Goal: Task Accomplishment & Management: Complete application form

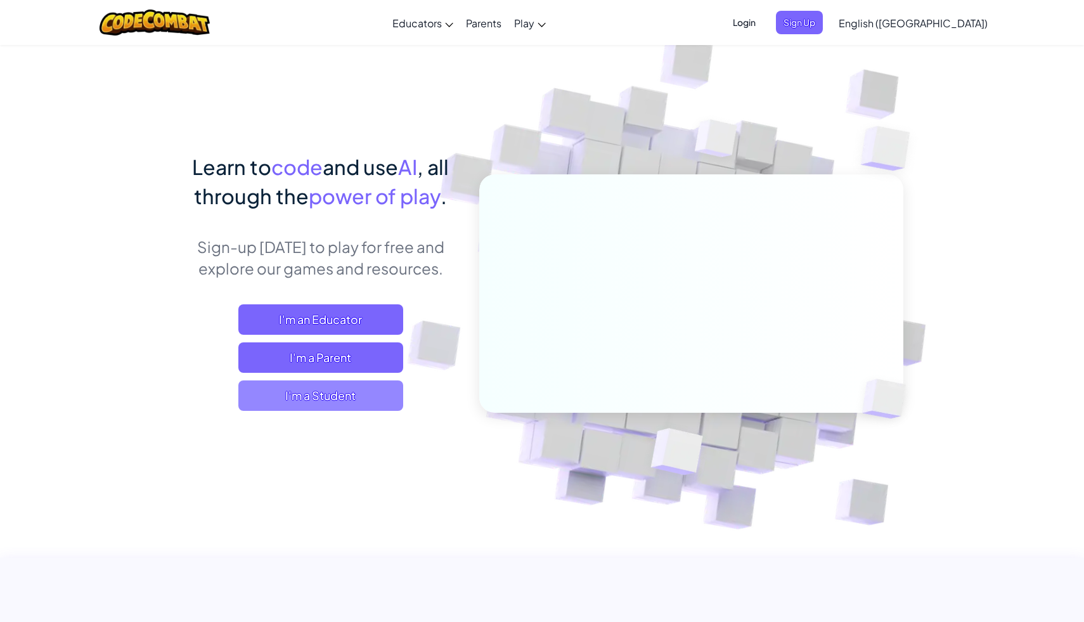
click at [340, 387] on span "I'm a Student" at bounding box center [320, 395] width 165 height 30
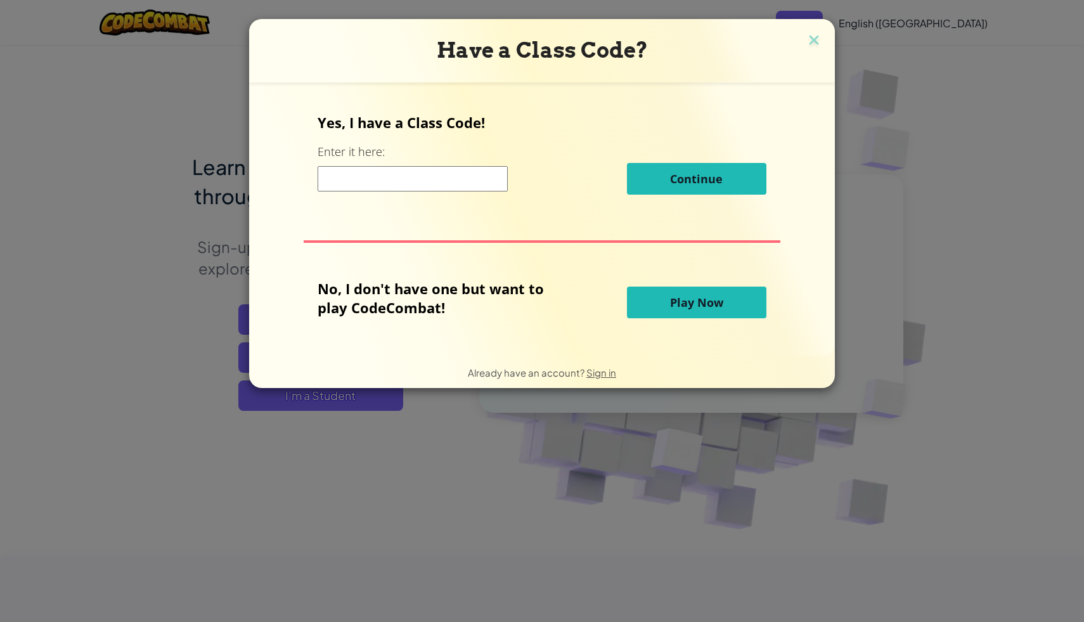
click at [466, 160] on div "Yes, I have a Class Code! Enter it here: Continue" at bounding box center [541, 158] width 448 height 91
click at [443, 181] on input at bounding box center [412, 178] width 190 height 25
type input "PathYesDoor"
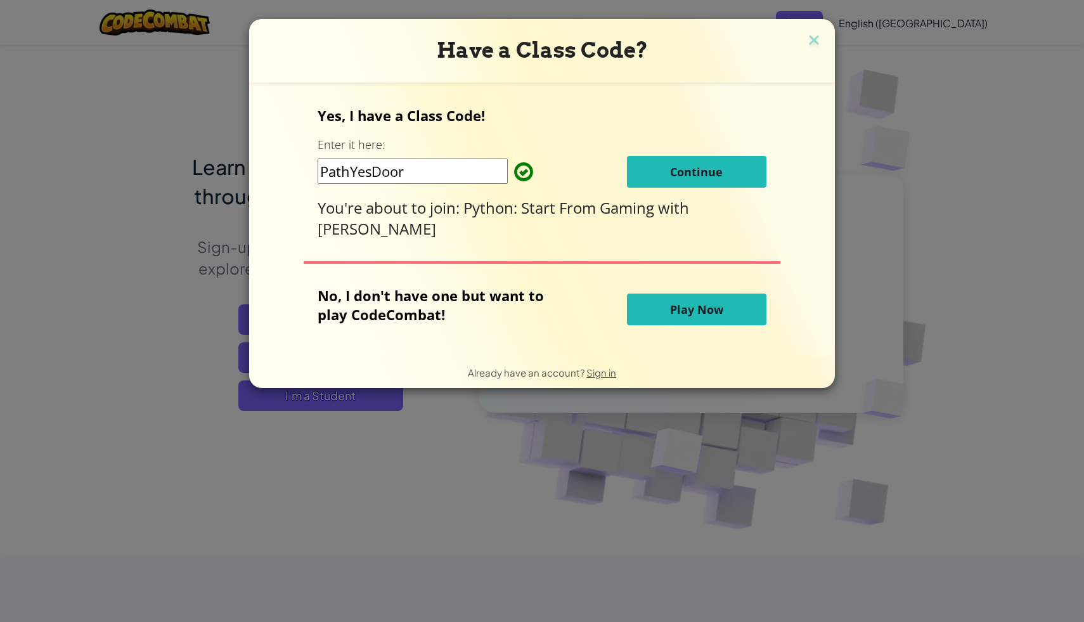
click at [710, 176] on span "Continue" at bounding box center [696, 171] width 53 height 15
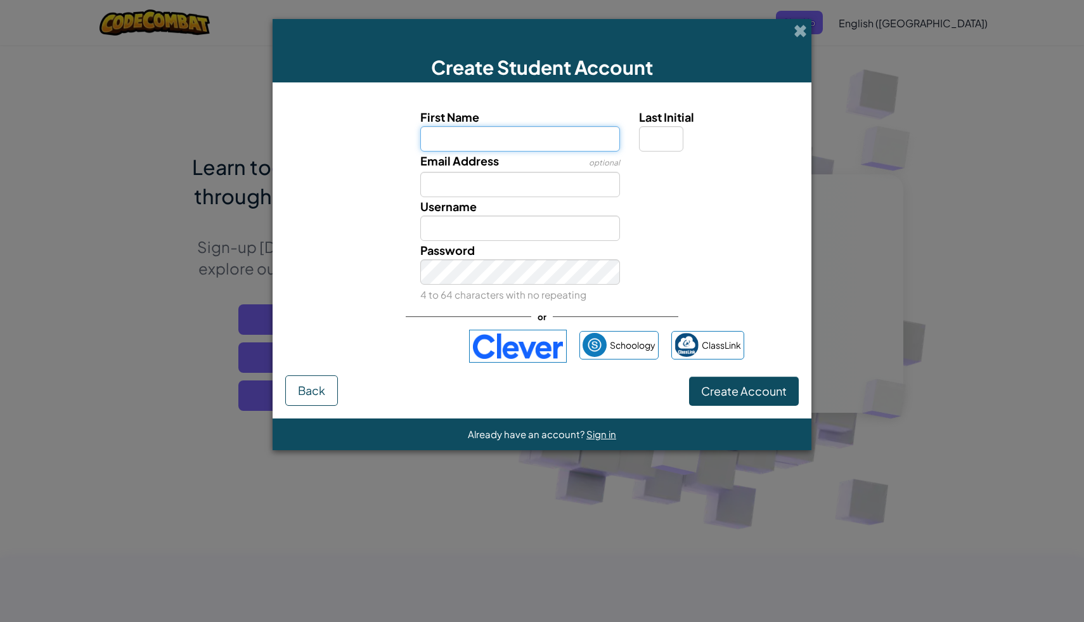
click at [513, 129] on input "First Name" at bounding box center [520, 138] width 200 height 25
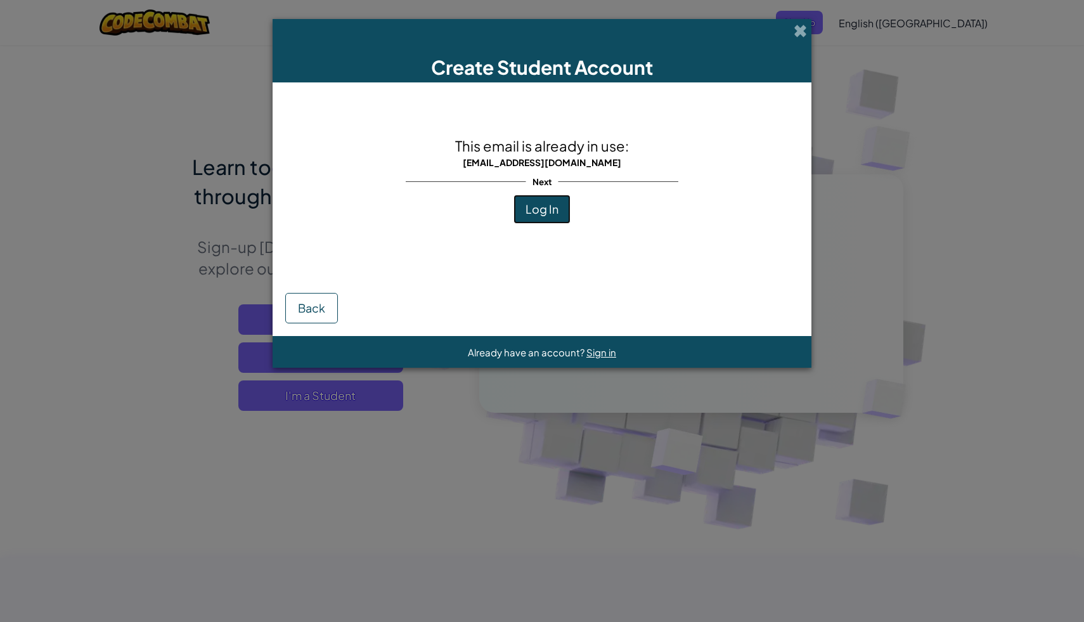
click at [561, 217] on button "Log In" at bounding box center [541, 209] width 57 height 29
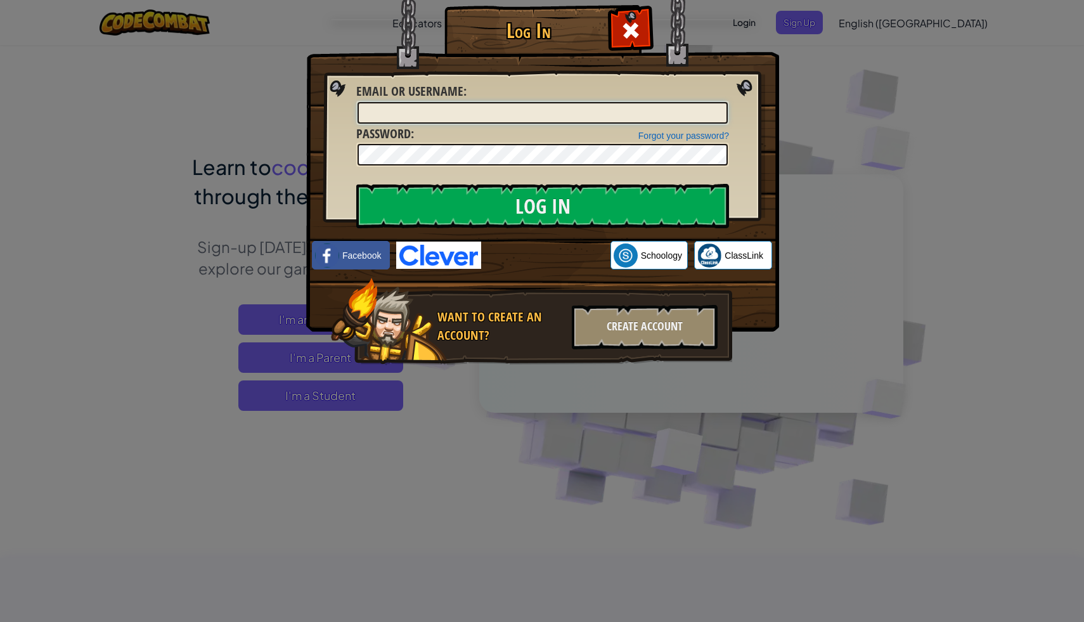
click at [544, 117] on input "Email or Username :" at bounding box center [542, 113] width 370 height 22
click at [544, 120] on input "Email or Username :" at bounding box center [542, 113] width 370 height 22
type input "[EMAIL_ADDRESS][DOMAIN_NAME]"
click at [356, 184] on input "Log In" at bounding box center [542, 206] width 373 height 44
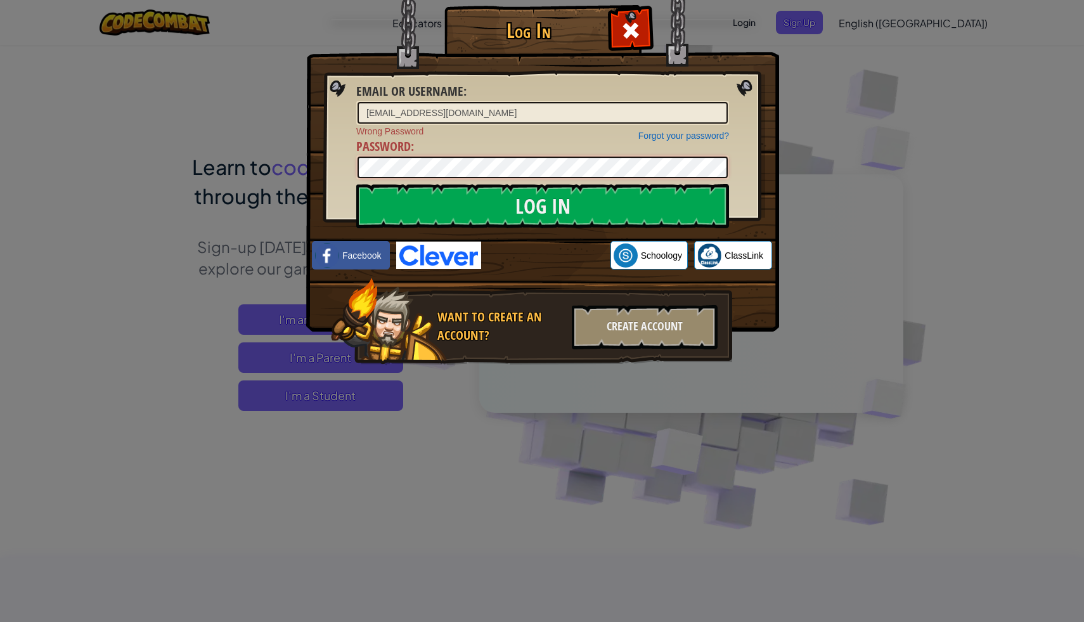
click at [356, 184] on input "Log In" at bounding box center [542, 206] width 373 height 44
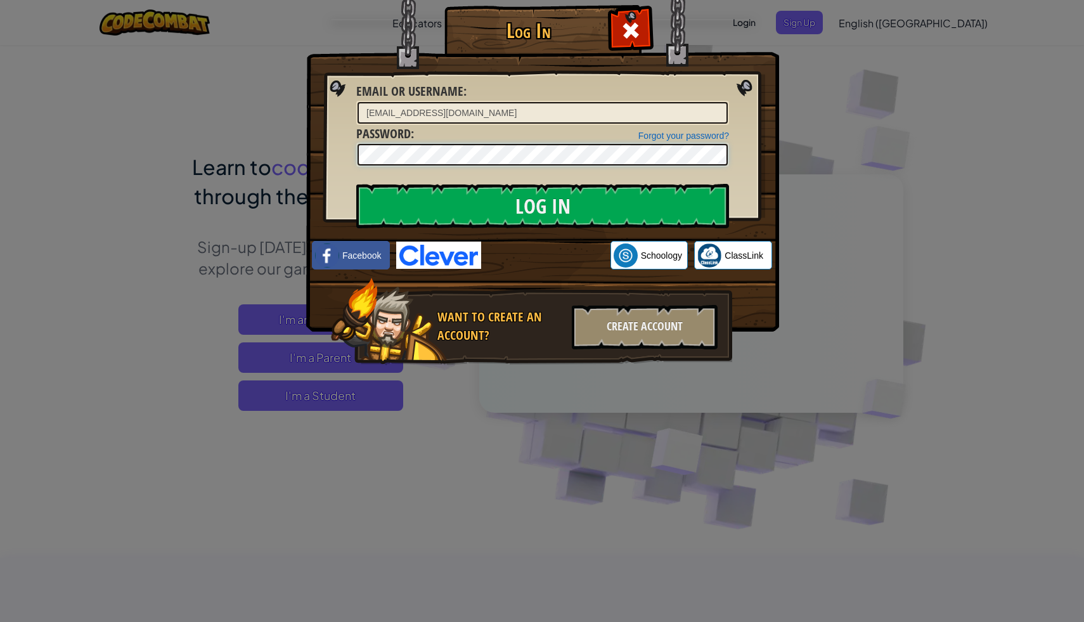
click at [356, 184] on input "Log In" at bounding box center [542, 206] width 373 height 44
